Goal: Task Accomplishment & Management: Complete application form

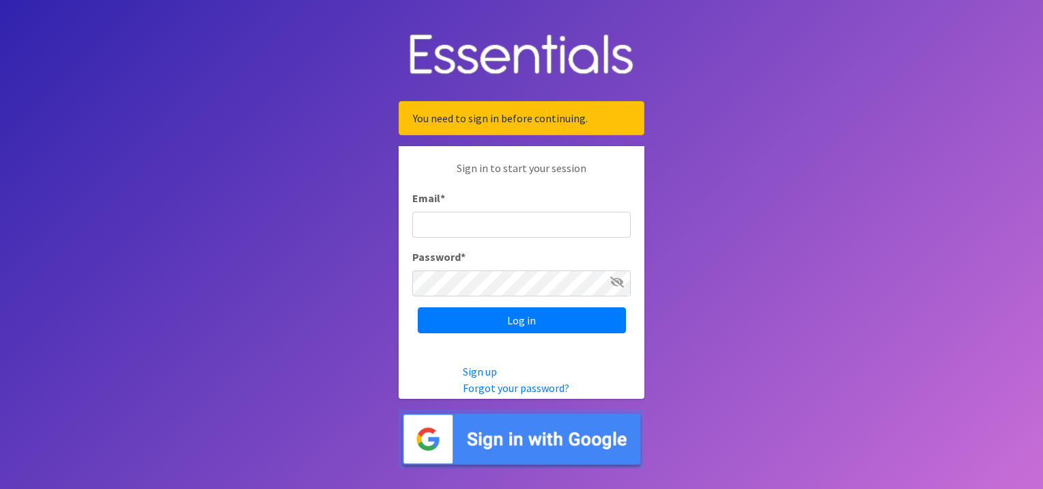
click at [449, 232] on input "Email *" at bounding box center [521, 225] width 218 height 26
click at [289, 281] on body "You need to sign in before continuing. Sign in to start your session Email * Pa…" at bounding box center [521, 244] width 1043 height 489
click at [480, 225] on input "Email *" at bounding box center [521, 225] width 218 height 26
type input "Isabella.Rodriguez@use.salvationarmy.org"
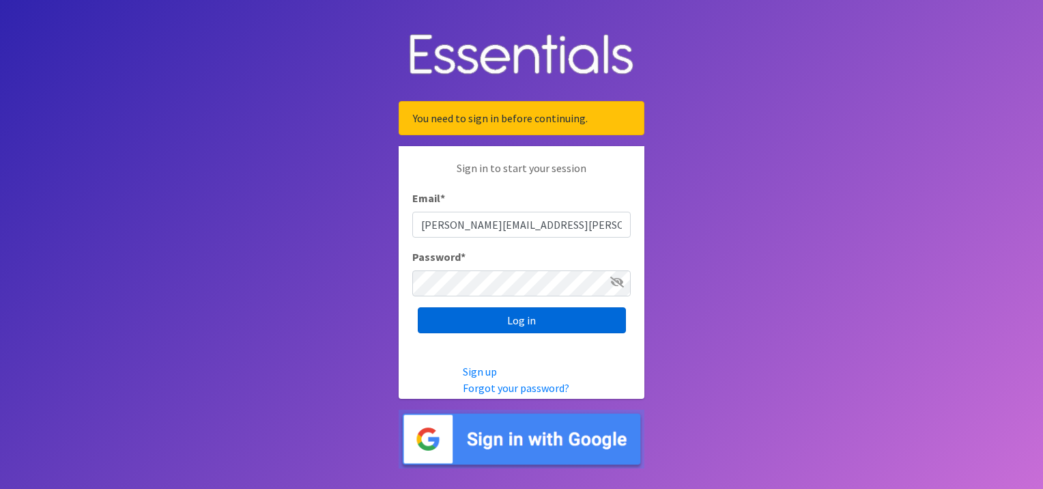
click at [509, 322] on input "Log in" at bounding box center [522, 320] width 208 height 26
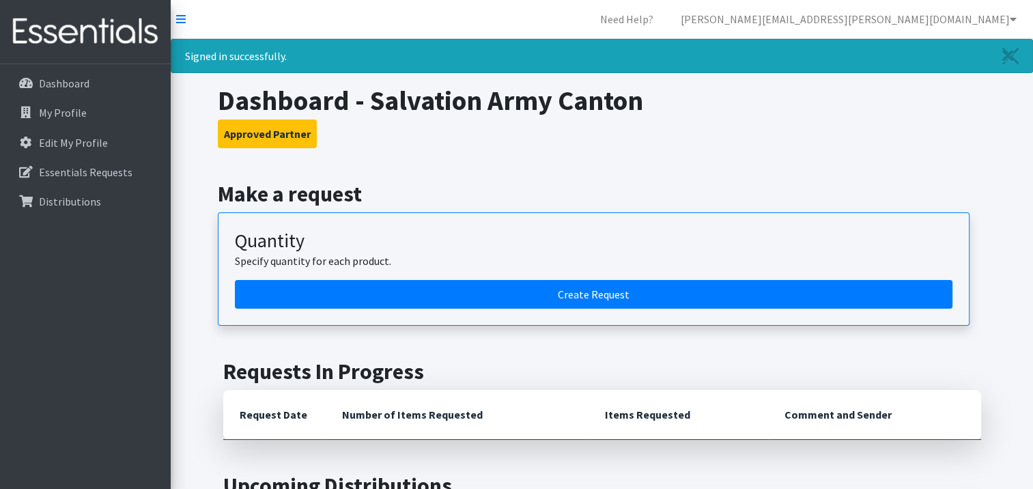
click at [489, 308] on article "Quantity Specify quantity for each product. Create Request" at bounding box center [594, 268] width 752 height 113
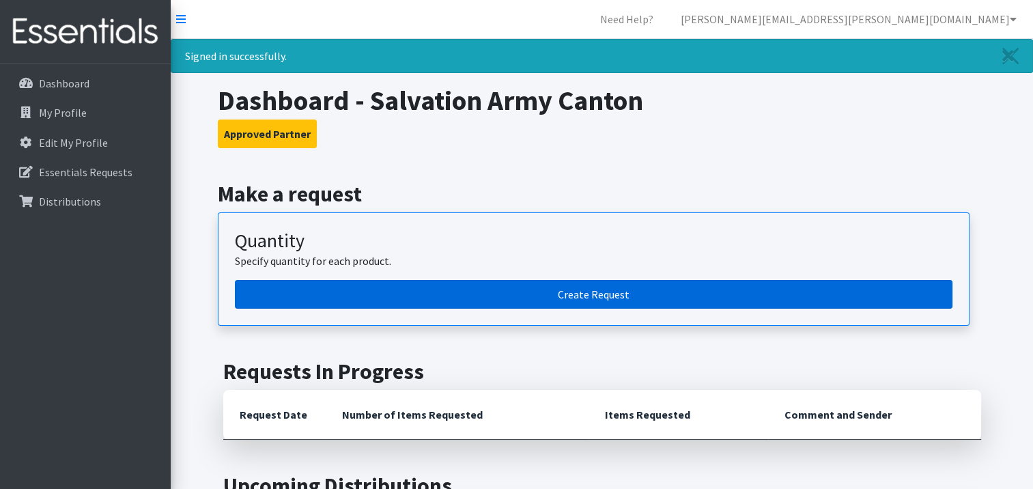
click at [485, 298] on link "Create Request" at bounding box center [594, 294] width 718 height 29
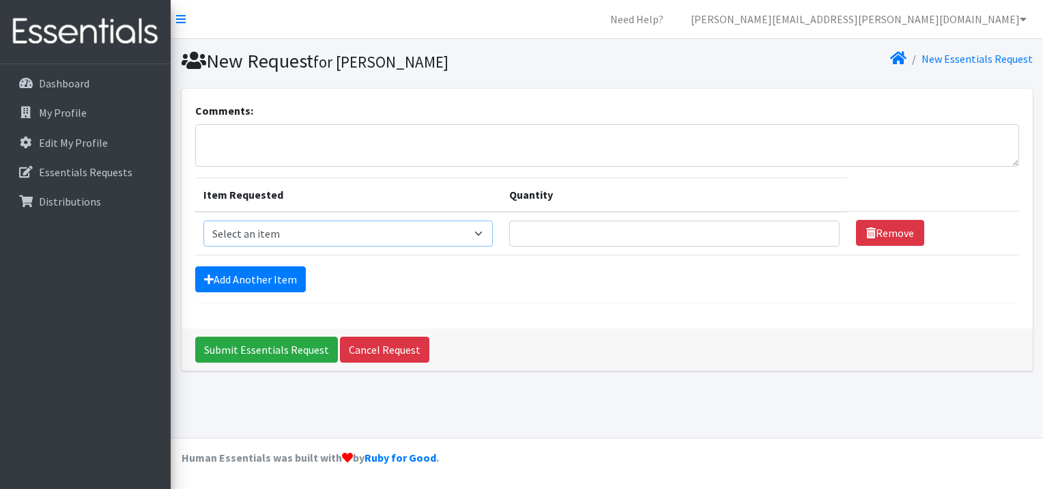
click at [486, 234] on select "Select an item Adult XXX Large Adult Large Adult XX Large Adult Medium Adult Sm…" at bounding box center [348, 234] width 290 height 26
select select "4828"
click at [203, 221] on select "Select an item Adult XXX Large Adult Large Adult XX Large Adult Medium Adult Sm…" at bounding box center [348, 234] width 290 height 26
click at [546, 251] on td "Quantity" at bounding box center [674, 234] width 346 height 44
click at [544, 224] on input "Quantity" at bounding box center [674, 234] width 330 height 26
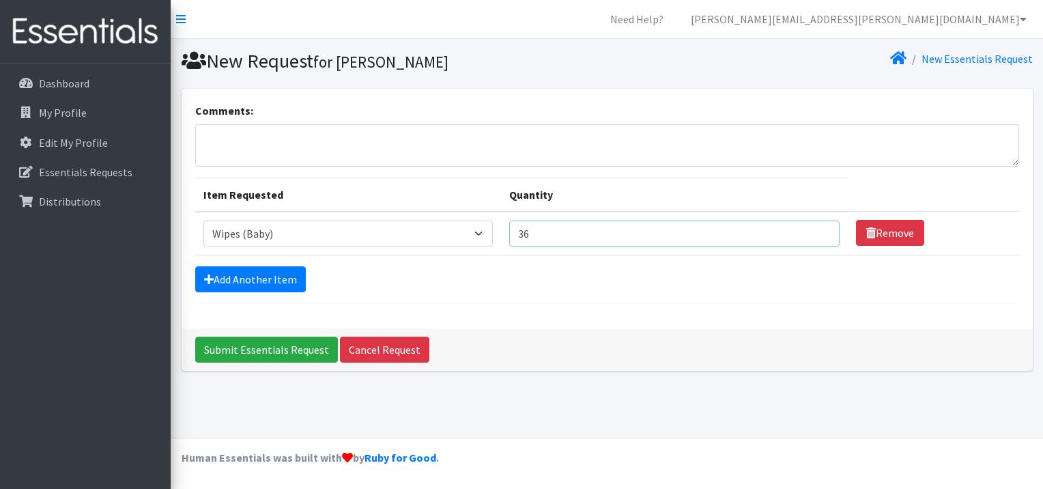
type input "36"
click at [543, 270] on div "Add Another Item" at bounding box center [607, 279] width 824 height 26
click at [259, 278] on link "Add Another Item" at bounding box center [250, 279] width 111 height 26
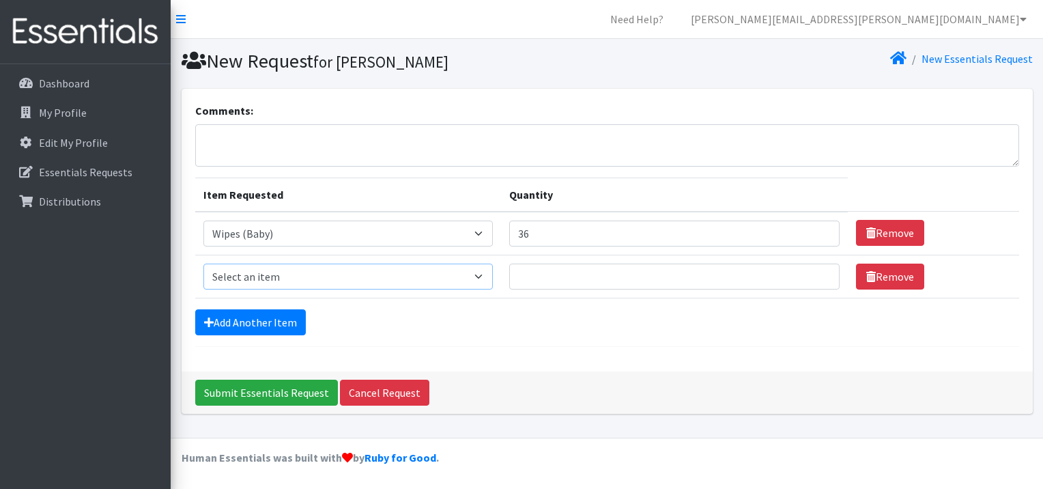
click at [302, 281] on select "Select an item Adult XXX Large Adult Large Adult XX Large Adult Medium Adult Sm…" at bounding box center [348, 277] width 290 height 26
select select "4738"
click at [203, 264] on select "Select an item Adult XXX Large Adult Large Adult XX Large Adult Medium Adult Sm…" at bounding box center [348, 277] width 290 height 26
click at [548, 277] on input "Quantity" at bounding box center [674, 277] width 330 height 26
type input "30"
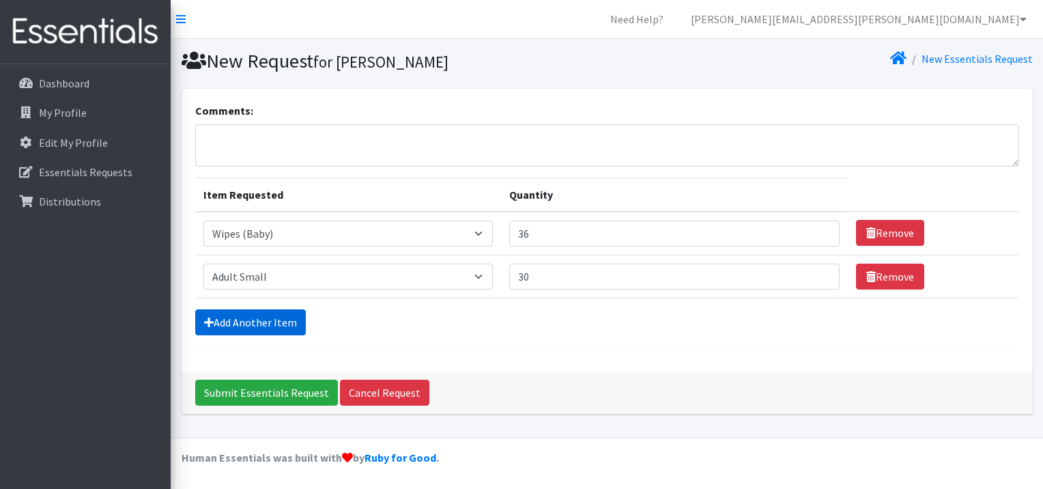
click at [257, 324] on link "Add Another Item" at bounding box center [250, 322] width 111 height 26
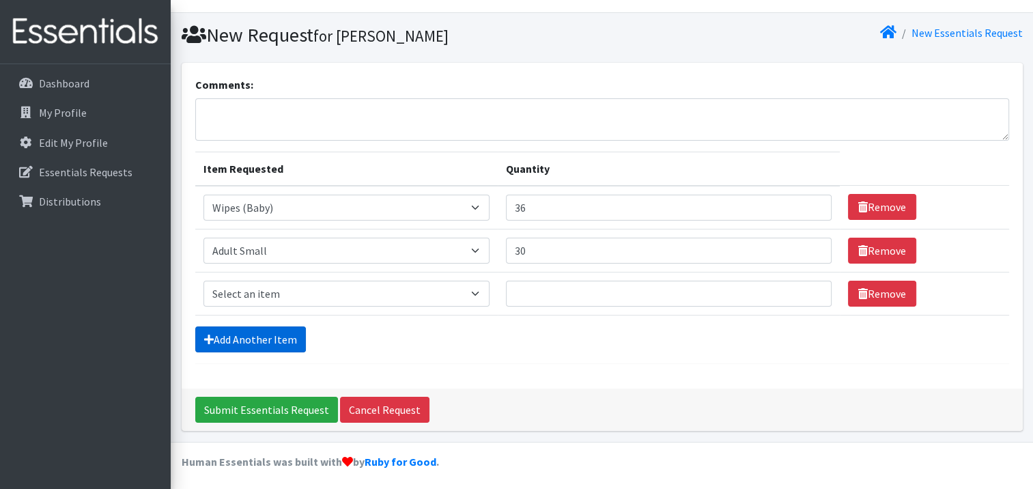
scroll to position [27, 0]
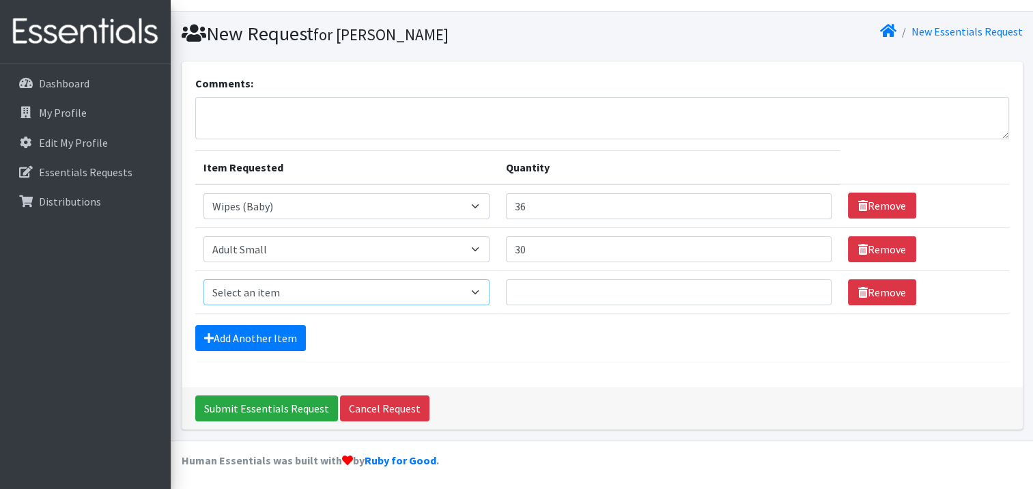
click at [279, 290] on select "Select an item Adult XXX Large Adult Large Adult XX Large Adult Medium Adult Sm…" at bounding box center [346, 292] width 286 height 26
select select "414"
click at [203, 279] on select "Select an item Adult XXX Large Adult Large Adult XX Large Adult Medium Adult Sm…" at bounding box center [346, 292] width 286 height 26
click at [258, 336] on link "Add Another Item" at bounding box center [250, 338] width 111 height 26
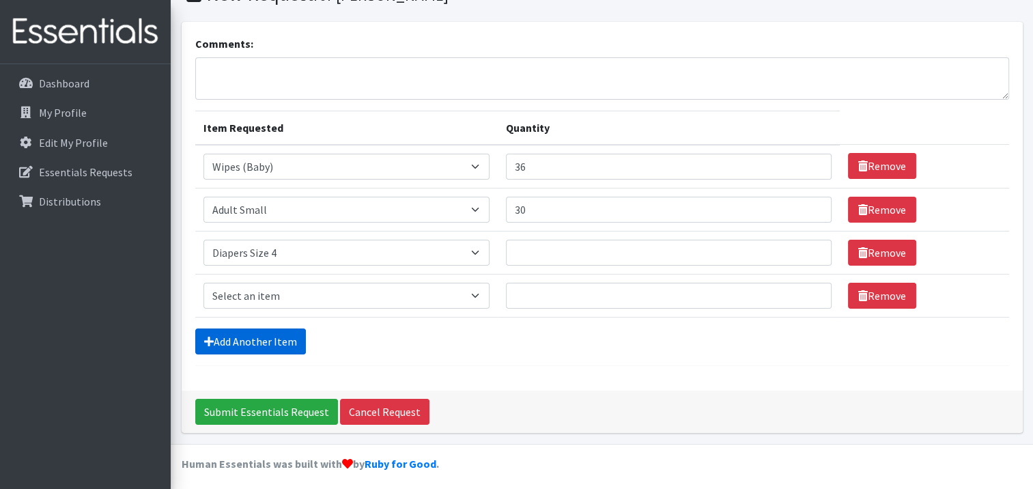
scroll to position [71, 0]
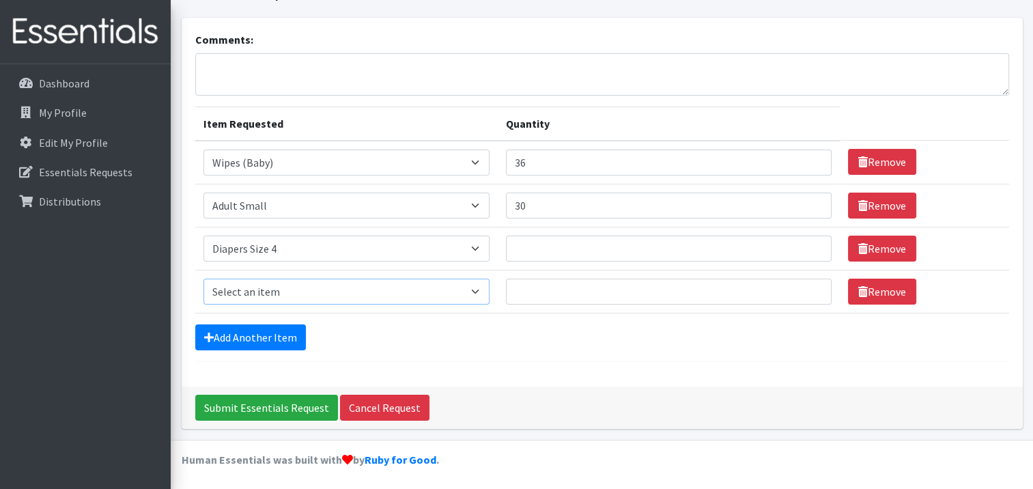
click at [281, 287] on select "Select an item Adult XXX Large Adult Large Adult XX Large Adult Medium Adult Sm…" at bounding box center [346, 292] width 286 height 26
select select "417"
click at [203, 279] on select "Select an item Adult XXX Large Adult Large Adult XX Large Adult Medium Adult Sm…" at bounding box center [346, 292] width 286 height 26
click at [568, 250] on input "Quantity" at bounding box center [669, 249] width 326 height 26
type input "0"
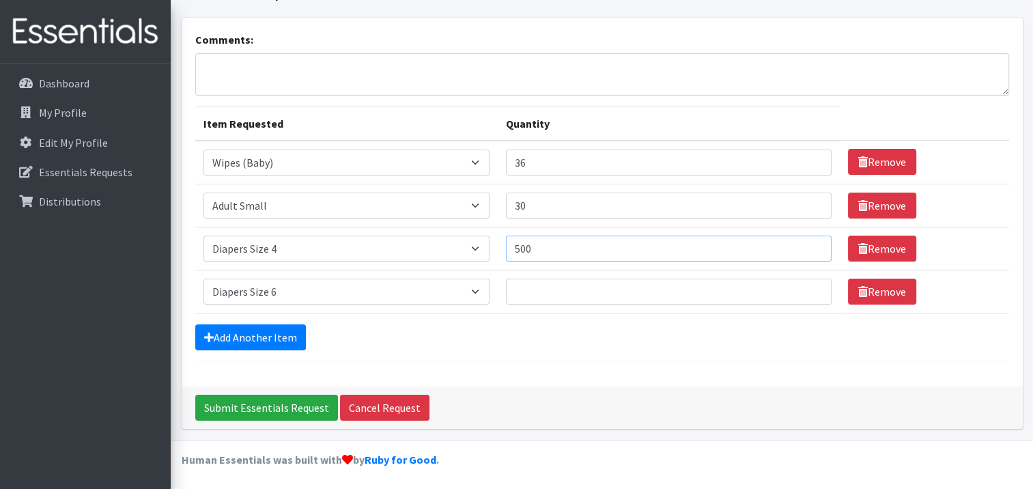
type input "500"
click at [565, 295] on input "Quantity" at bounding box center [669, 292] width 326 height 26
type input "300"
click at [365, 367] on div "Comments: Item Requested Quantity Item Requested Select an item Adult XXX Large…" at bounding box center [602, 202] width 841 height 369
click at [268, 412] on input "Submit Essentials Request" at bounding box center [266, 408] width 143 height 26
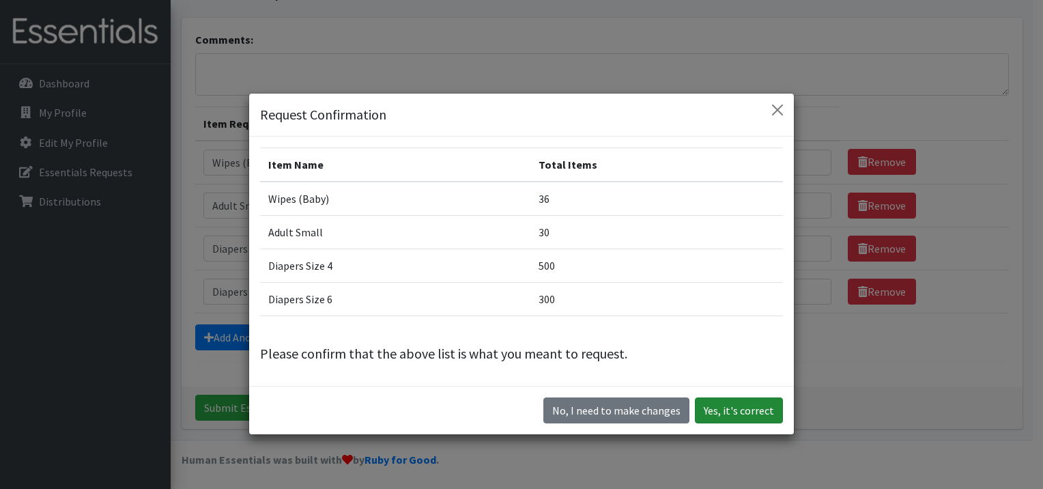
click at [744, 412] on button "Yes, it's correct" at bounding box center [739, 410] width 88 height 26
